Goal: Book appointment/travel/reservation

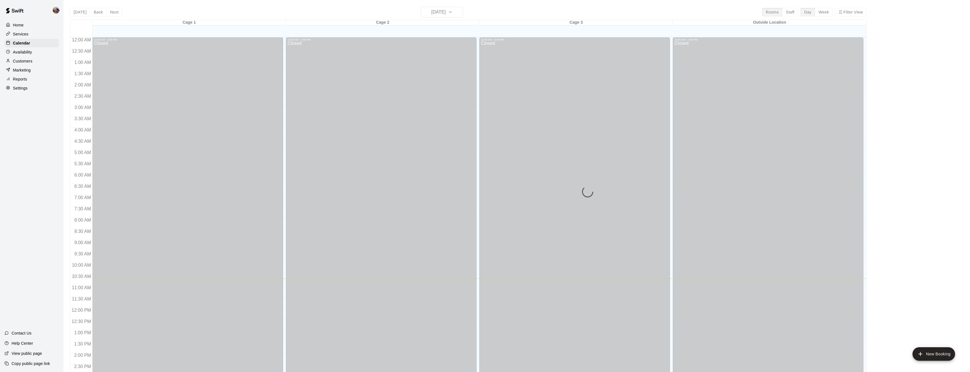
scroll to position [183, 0]
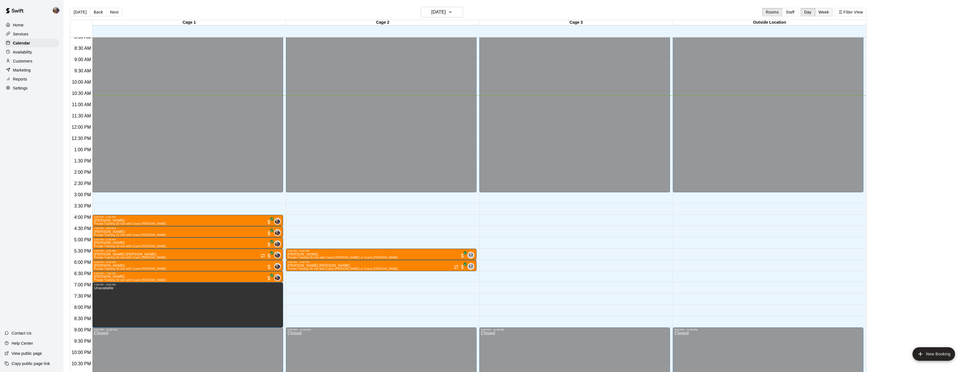
click at [825, 15] on button "Week" at bounding box center [824, 12] width 18 height 8
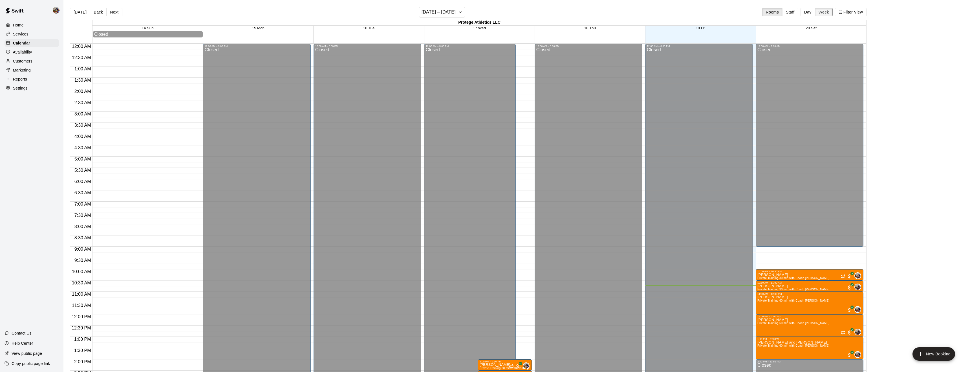
scroll to position [206, 0]
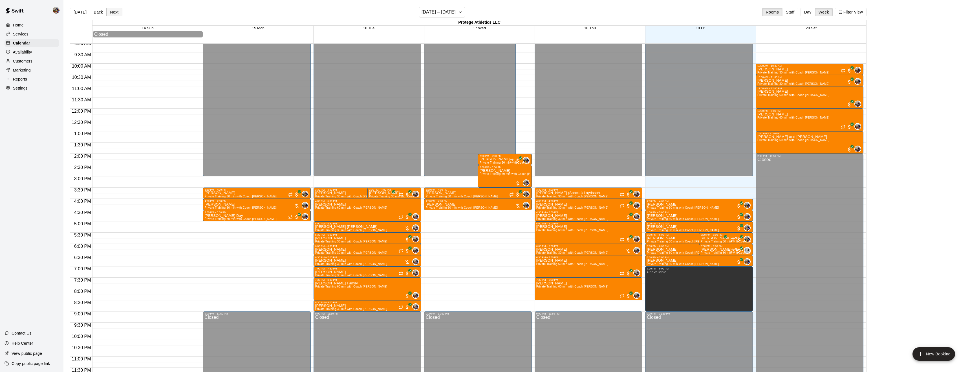
click at [114, 12] on button "Next" at bounding box center [114, 12] width 16 height 8
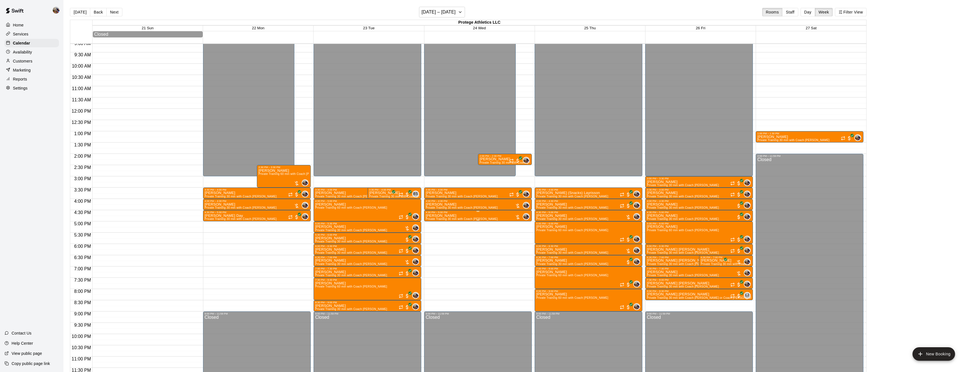
click at [432, 248] on icon "delete" at bounding box center [431, 246] width 4 height 5
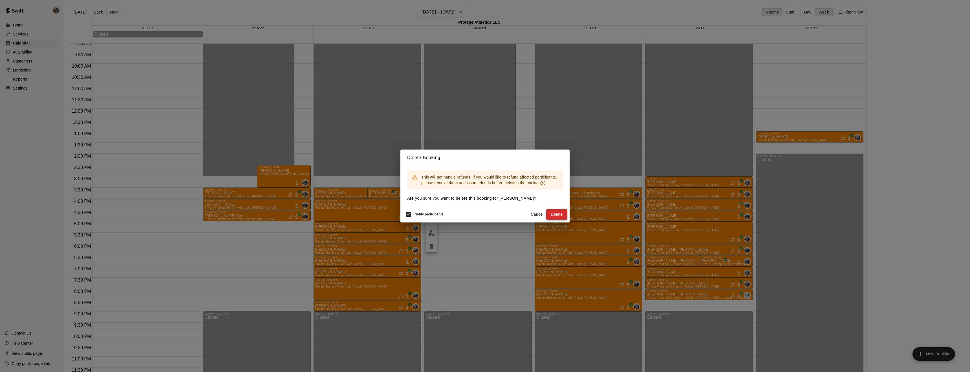
click at [558, 215] on button "Delete" at bounding box center [556, 214] width 21 height 10
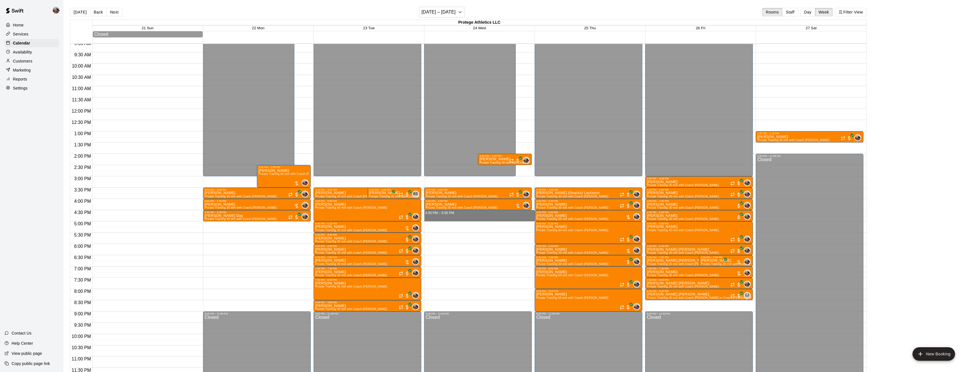
drag, startPoint x: 476, startPoint y: 214, endPoint x: 477, endPoint y: 221, distance: 6.9
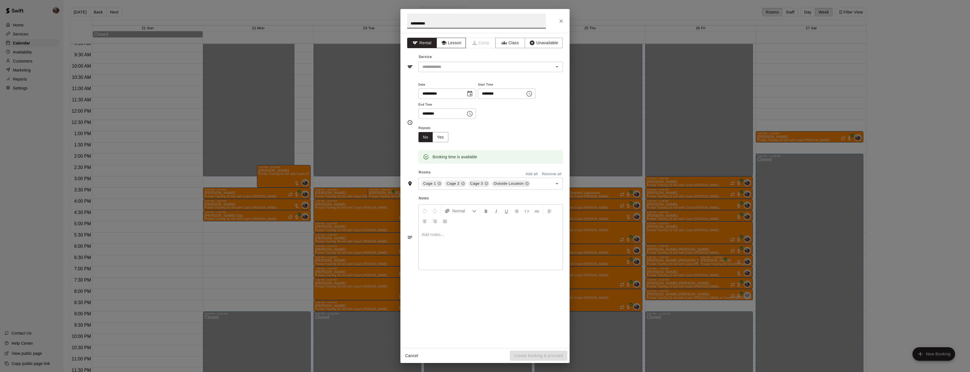
type input "**********"
click at [454, 45] on button "Lesson" at bounding box center [451, 43] width 30 height 10
click at [497, 71] on div "​" at bounding box center [490, 67] width 144 height 10
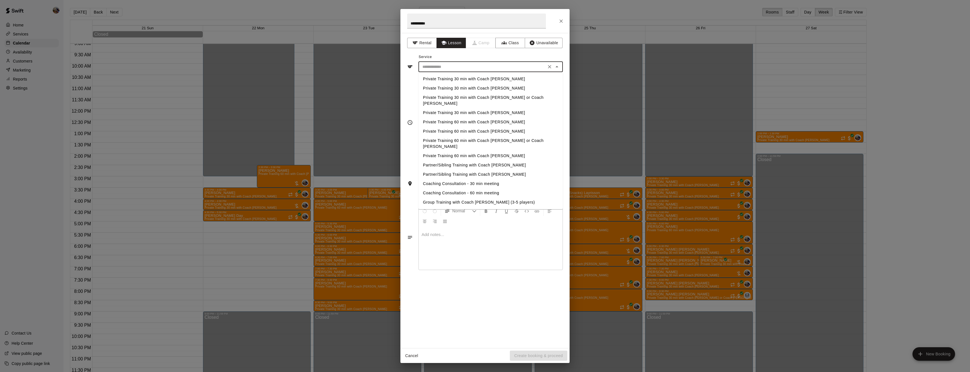
click at [493, 79] on li "Private Training 30 min with Coach [PERSON_NAME]" at bounding box center [490, 78] width 144 height 9
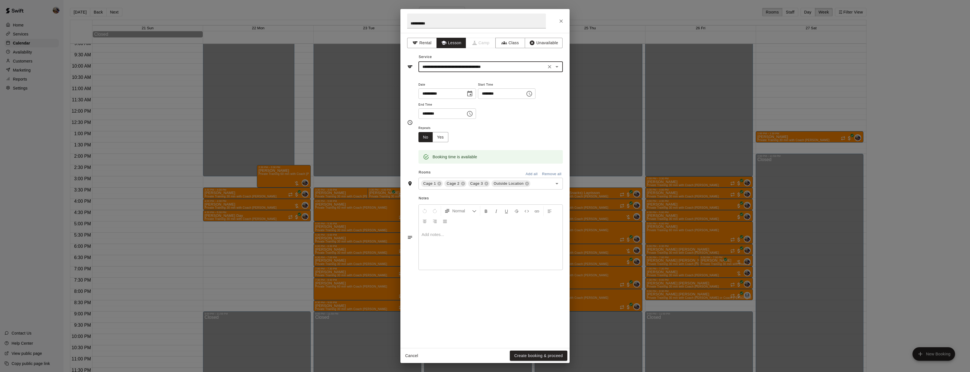
type input "**********"
click at [461, 186] on icon at bounding box center [463, 184] width 4 height 4
click at [479, 186] on icon at bounding box center [480, 184] width 4 height 4
click at [534, 354] on button "Create booking & proceed" at bounding box center [538, 356] width 57 height 10
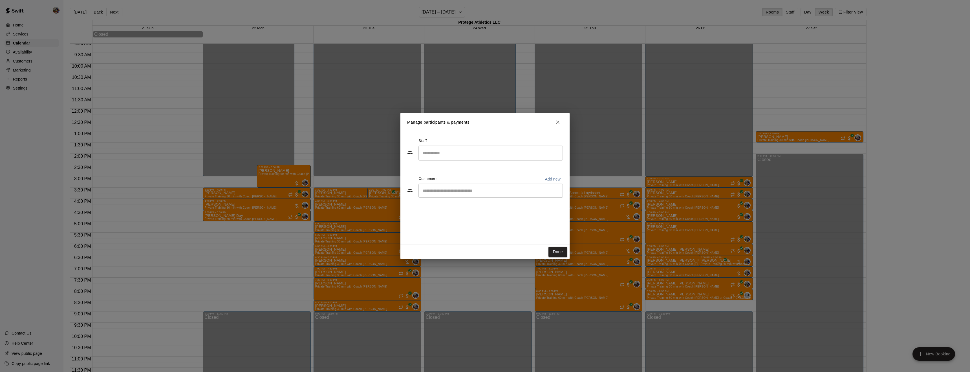
click at [442, 158] on input "Search staff" at bounding box center [490, 153] width 139 height 10
click at [446, 167] on p "[PERSON_NAME]" at bounding box center [450, 170] width 34 height 6
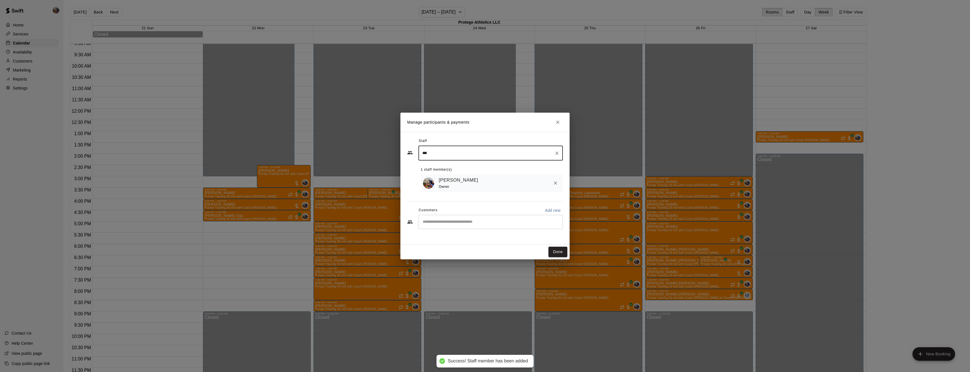
type input "***"
click at [450, 222] on input "Start typing to search customers..." at bounding box center [490, 222] width 139 height 6
type input "*"
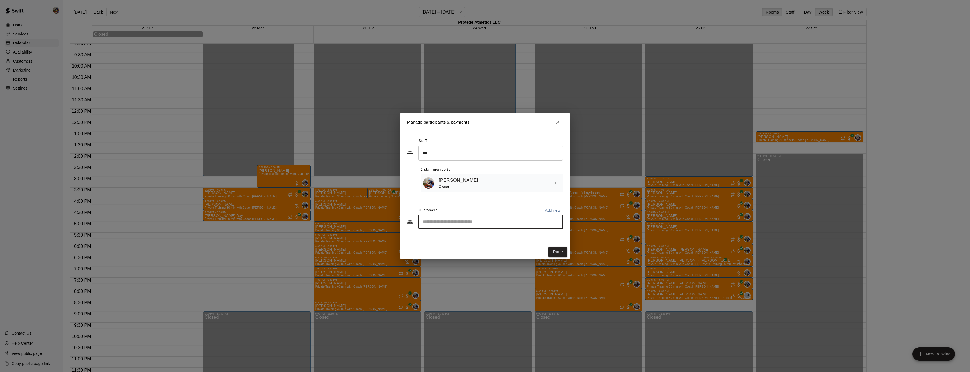
click at [548, 209] on p "Add new" at bounding box center [553, 211] width 16 height 6
select select "**"
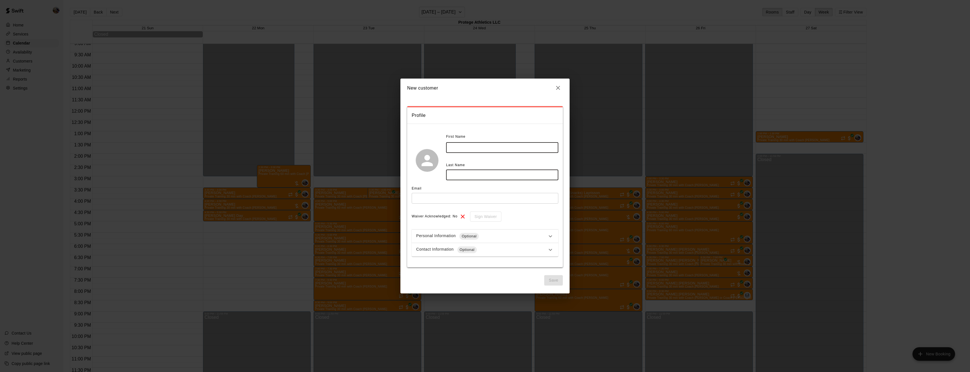
click at [467, 152] on input "text" at bounding box center [502, 147] width 112 height 10
type input "*****"
click at [465, 174] on input "text" at bounding box center [502, 175] width 112 height 10
type input "****"
click at [456, 196] on input "text" at bounding box center [485, 198] width 147 height 10
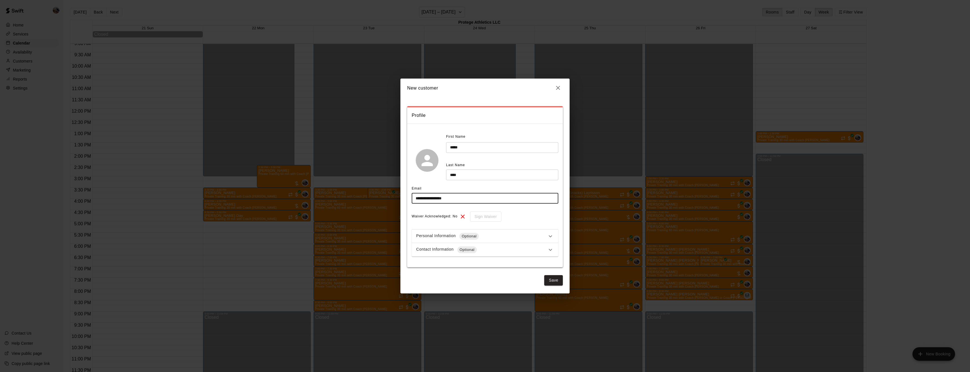
type input "**********"
click at [535, 221] on div "Waiver Acknowledged: No Sign Waiver" at bounding box center [485, 217] width 147 height 10
click at [521, 234] on div "Personal Information Optional" at bounding box center [481, 236] width 131 height 7
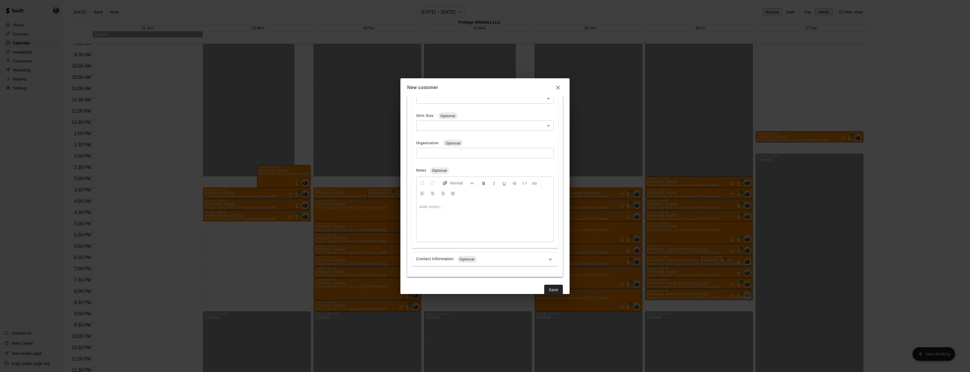
scroll to position [211, 0]
click at [549, 251] on icon at bounding box center [550, 250] width 7 height 7
click at [474, 253] on input "tel" at bounding box center [486, 252] width 120 height 12
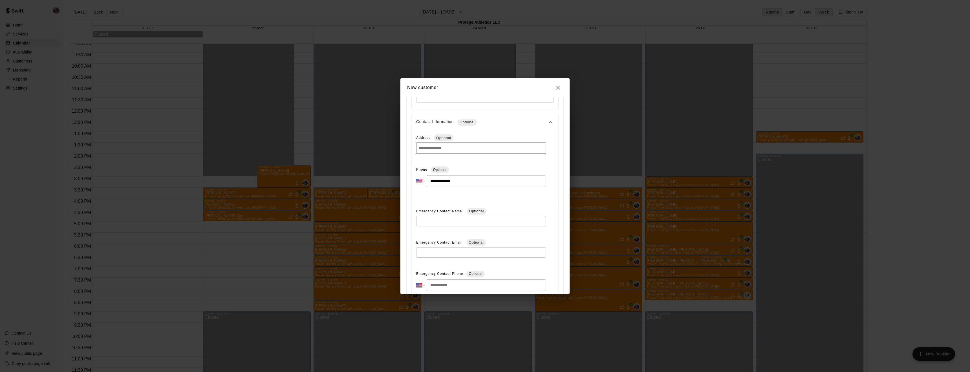
type input "**********"
click at [449, 216] on input "text" at bounding box center [481, 221] width 130 height 10
type input "**********"
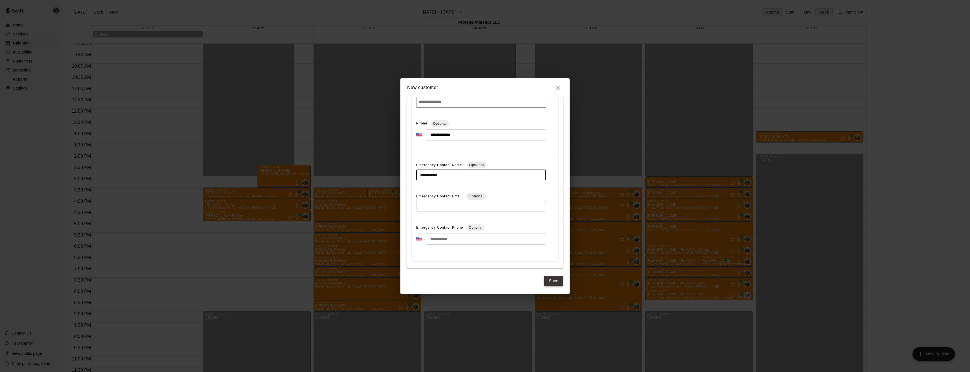
click at [549, 280] on button "Save" at bounding box center [553, 281] width 19 height 10
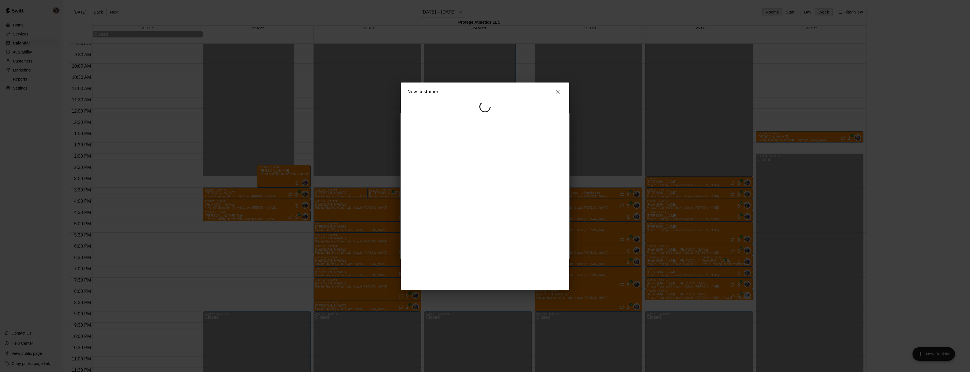
scroll to position [0, 0]
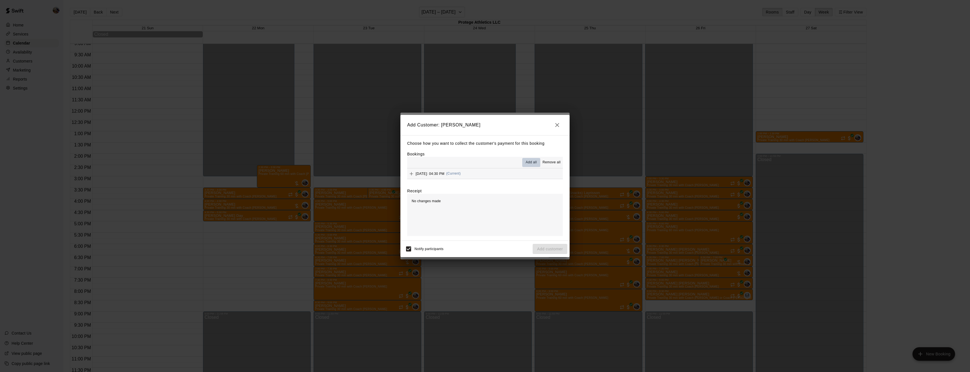
click at [532, 163] on span "Add all" at bounding box center [530, 163] width 11 height 6
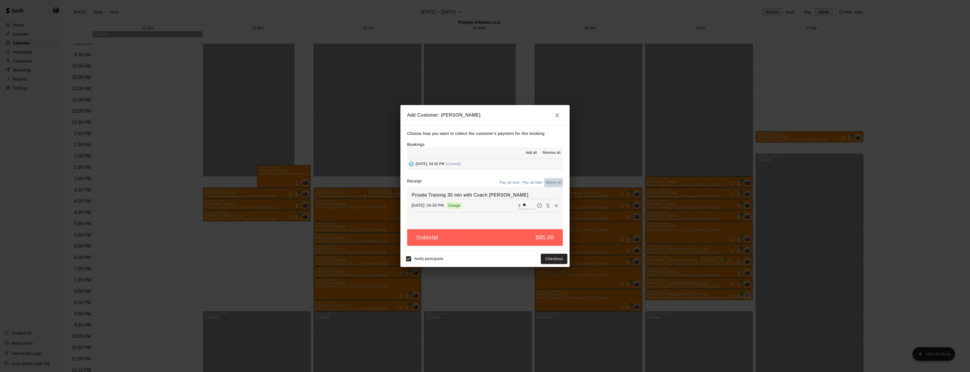
click at [555, 182] on button "Waive all" at bounding box center [553, 182] width 19 height 9
type input "*"
click at [552, 257] on button "Add customer" at bounding box center [549, 259] width 35 height 10
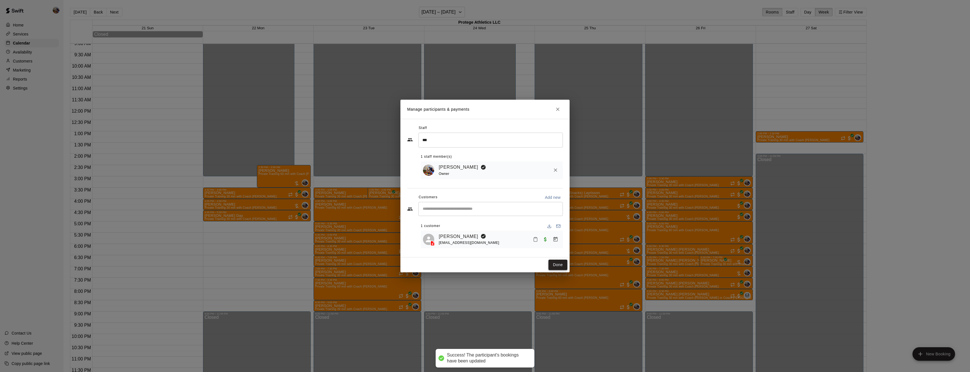
click at [560, 265] on button "Done" at bounding box center [557, 265] width 19 height 10
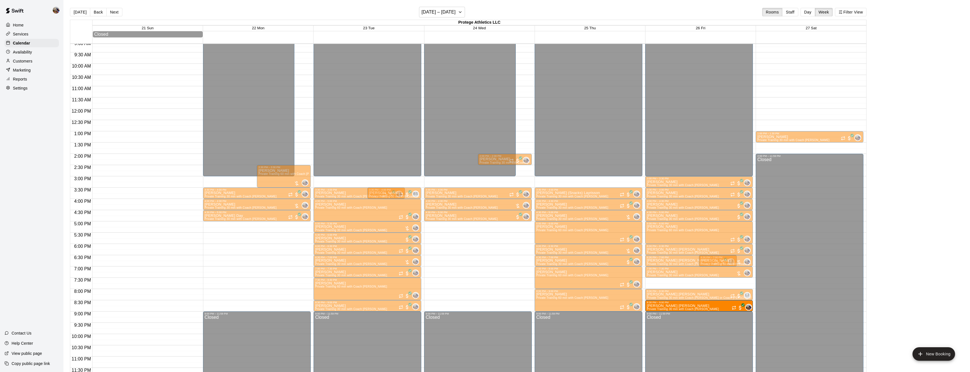
drag, startPoint x: 721, startPoint y: 284, endPoint x: 722, endPoint y: 307, distance: 23.4
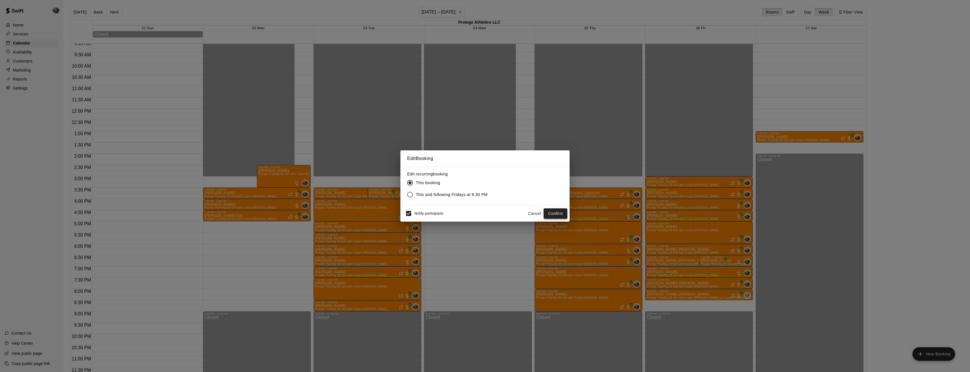
click at [556, 214] on button "Confirm" at bounding box center [555, 214] width 24 height 10
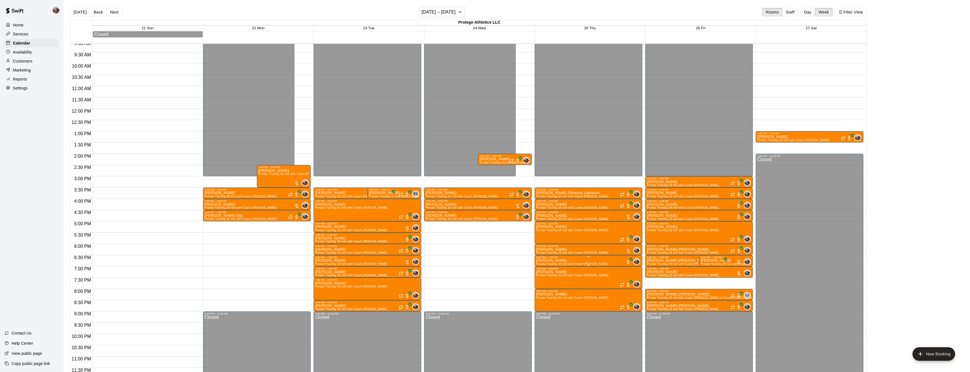
click at [634, 261] on div at bounding box center [485, 186] width 970 height 372
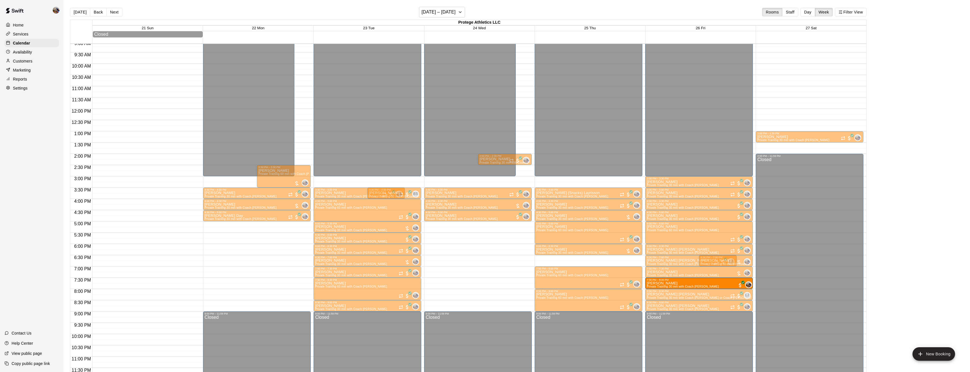
drag, startPoint x: 549, startPoint y: 262, endPoint x: 671, endPoint y: 289, distance: 124.7
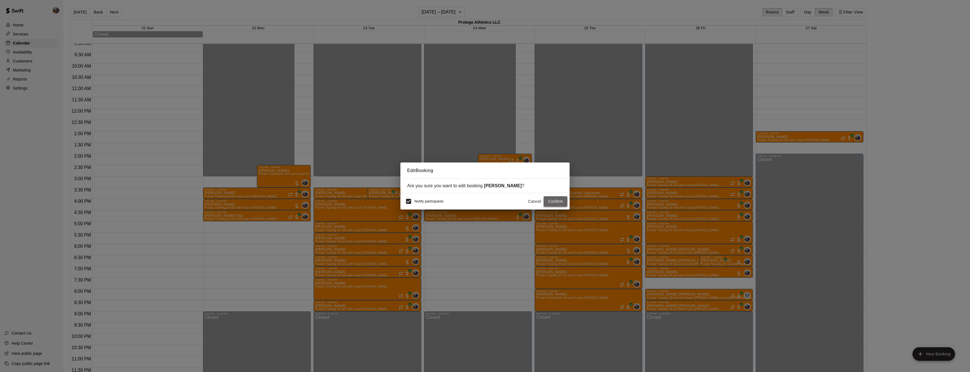
click at [551, 204] on button "Confirm" at bounding box center [555, 201] width 24 height 10
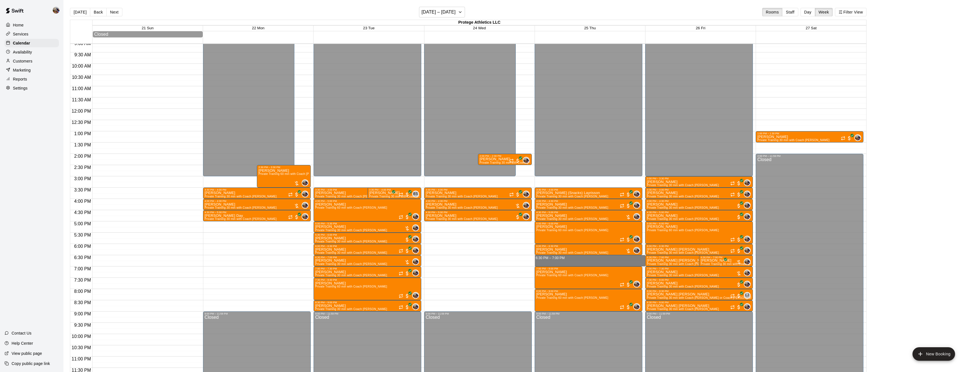
drag, startPoint x: 560, startPoint y: 257, endPoint x: 560, endPoint y: 266, distance: 8.8
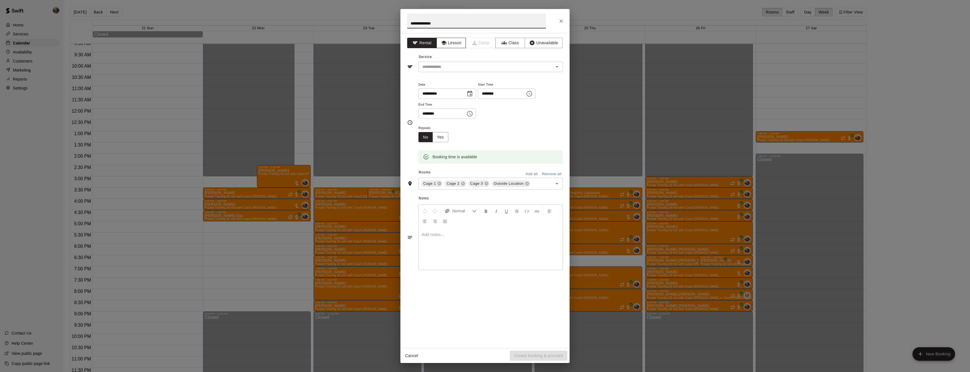
type input "**********"
click at [455, 42] on button "Lesson" at bounding box center [451, 43] width 30 height 10
click at [477, 65] on input "text" at bounding box center [482, 66] width 124 height 7
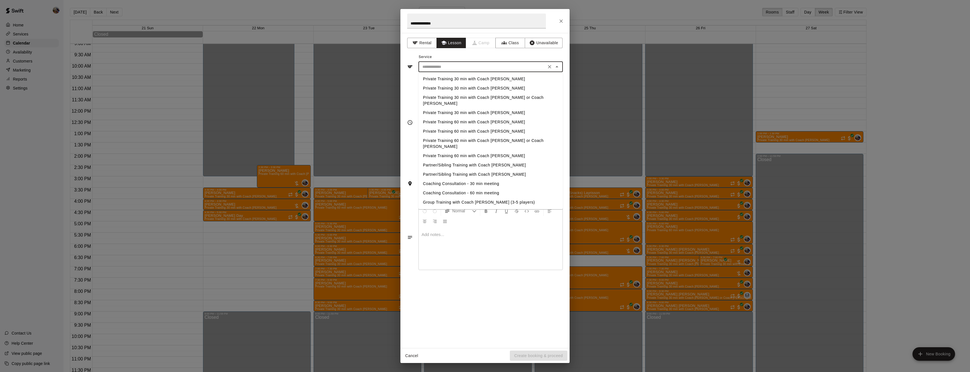
click at [485, 118] on li "Private Training 60 min with Coach [PERSON_NAME]" at bounding box center [490, 122] width 144 height 9
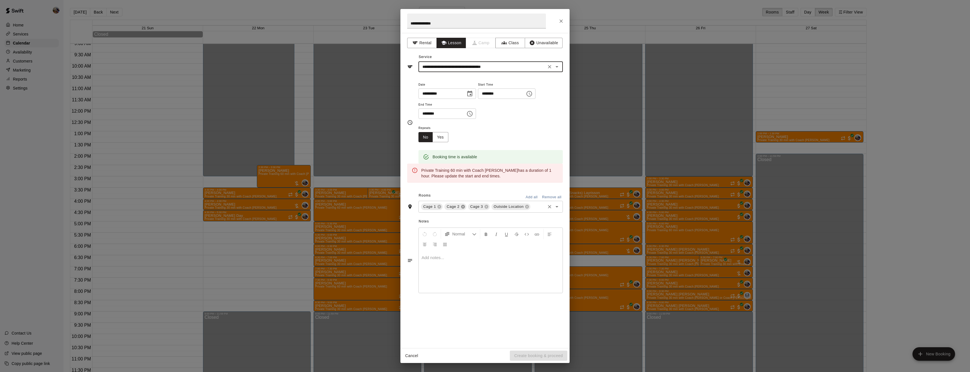
click at [461, 209] on icon at bounding box center [463, 207] width 4 height 4
click at [479, 209] on icon at bounding box center [480, 207] width 5 height 5
click at [559, 68] on icon "Open" at bounding box center [556, 66] width 7 height 7
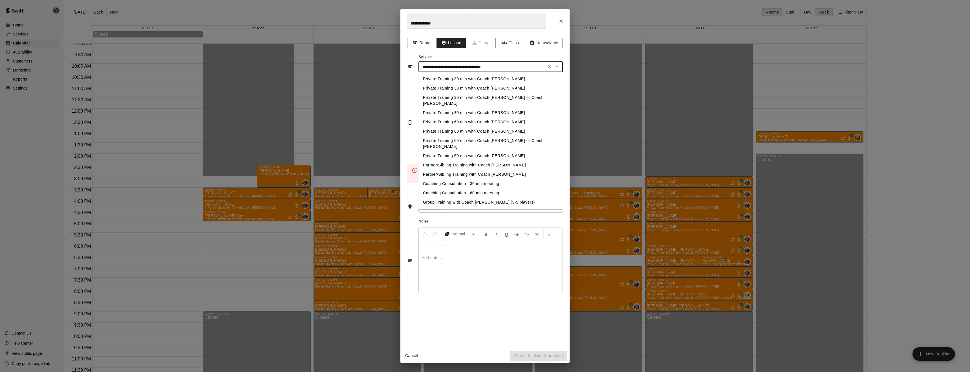
click at [537, 78] on li "Private Training 30 min with Coach [PERSON_NAME]" at bounding box center [490, 78] width 144 height 9
type input "**********"
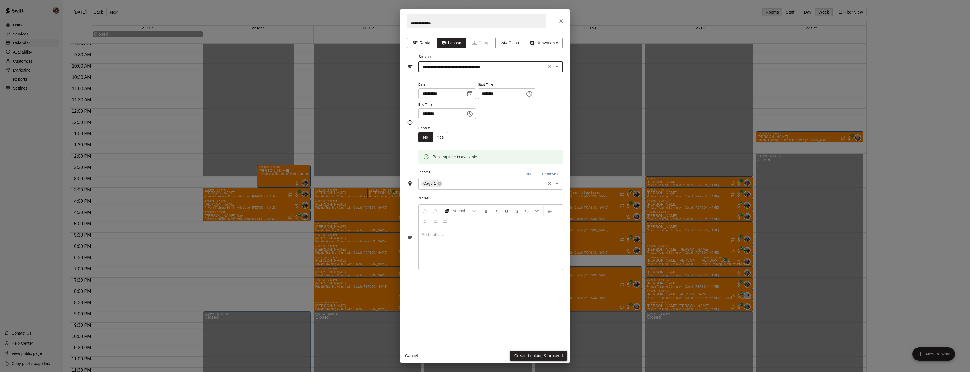
click at [537, 356] on button "Create booking & proceed" at bounding box center [538, 356] width 57 height 10
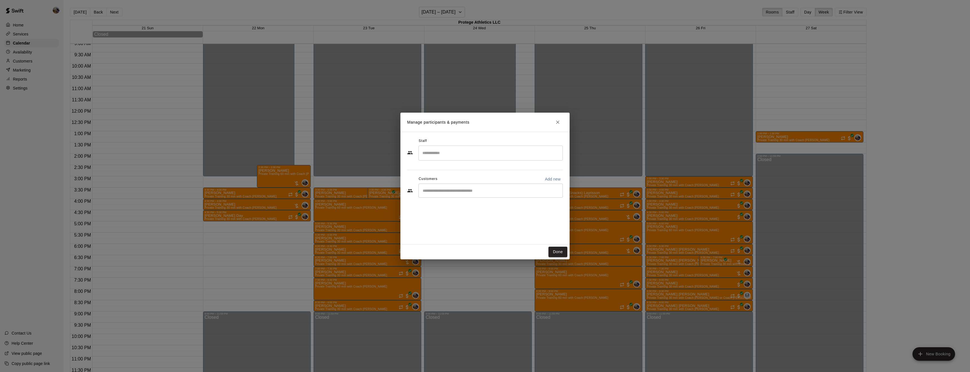
click at [461, 152] on input "Search staff" at bounding box center [490, 153] width 139 height 10
click at [463, 172] on div "[PERSON_NAME] Owner" at bounding box center [495, 172] width 125 height 11
type input "******"
click at [459, 189] on input "Start typing to search customers..." at bounding box center [490, 191] width 139 height 6
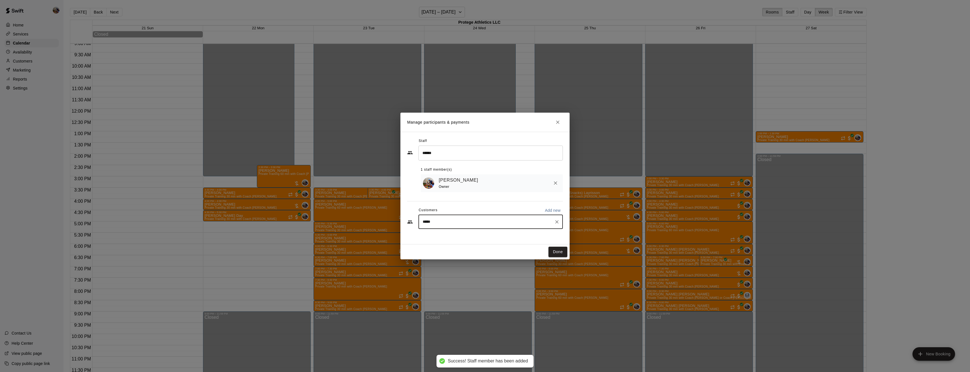
type input "******"
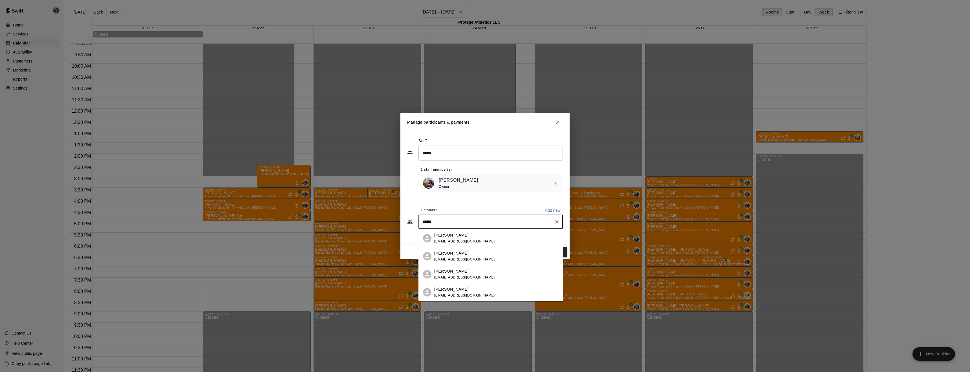
click at [519, 236] on div "[PERSON_NAME] [EMAIL_ADDRESS][DOMAIN_NAME]" at bounding box center [496, 239] width 124 height 12
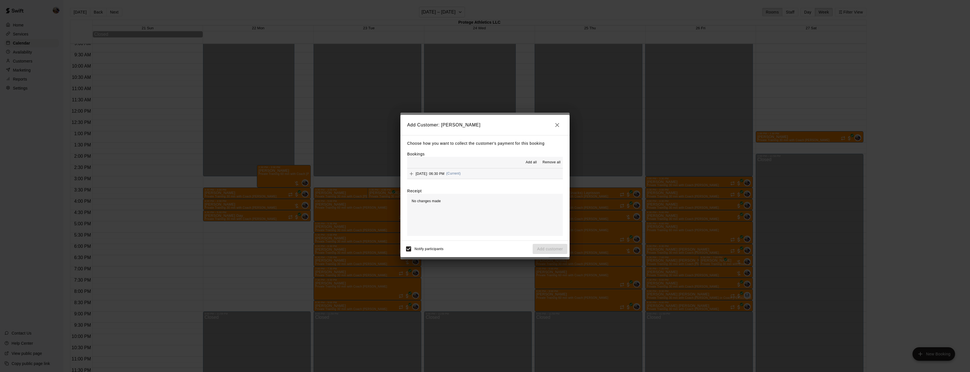
click at [532, 161] on span "Add all" at bounding box center [530, 163] width 11 height 6
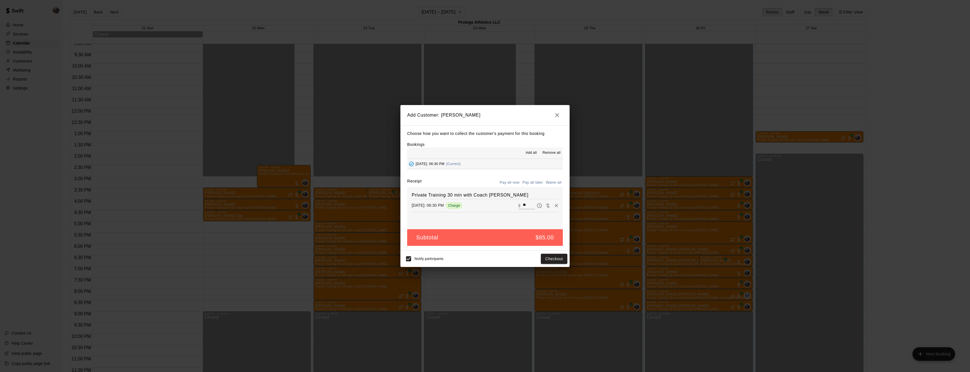
click at [553, 181] on button "Waive all" at bounding box center [553, 182] width 19 height 9
type input "*"
click at [547, 259] on button "Add customer" at bounding box center [549, 259] width 35 height 10
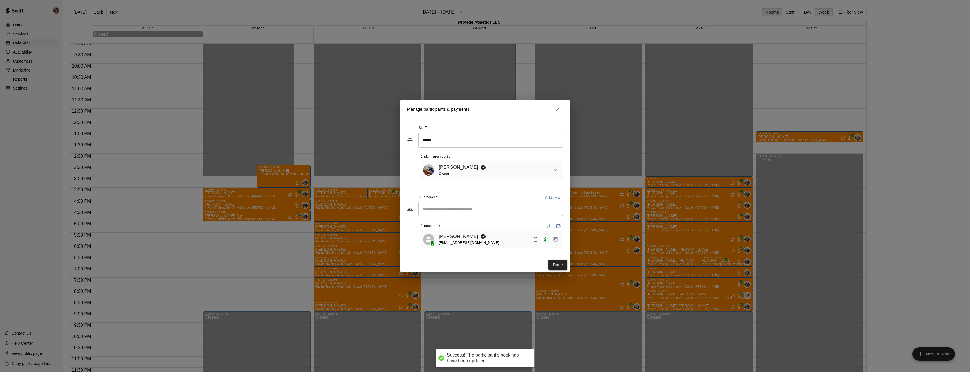
click at [558, 264] on button "Done" at bounding box center [557, 265] width 19 height 10
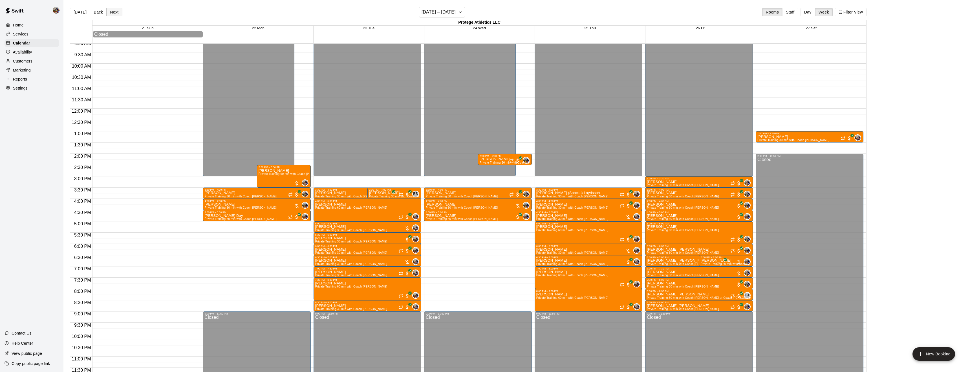
click at [114, 13] on button "Next" at bounding box center [114, 12] width 16 height 8
